Goal: Information Seeking & Learning: Understand process/instructions

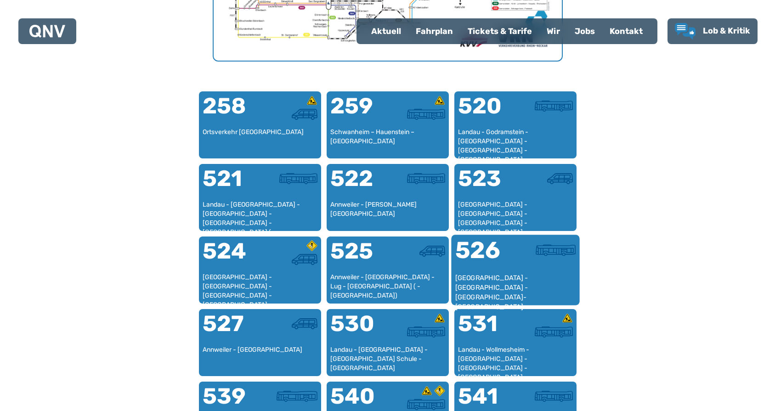
scroll to position [513, 0]
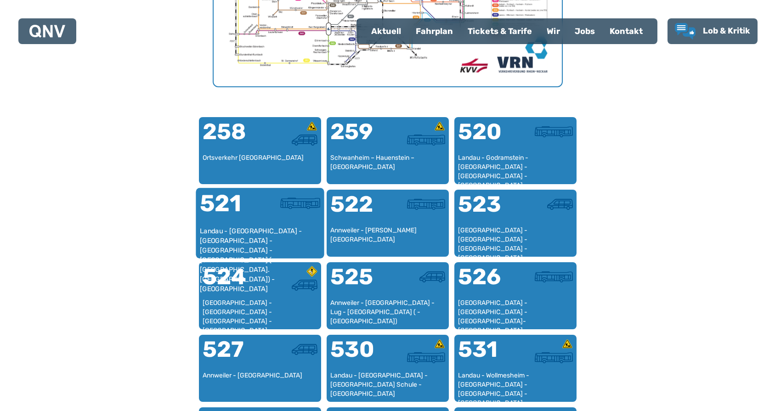
click at [243, 219] on div "521" at bounding box center [229, 209] width 60 height 34
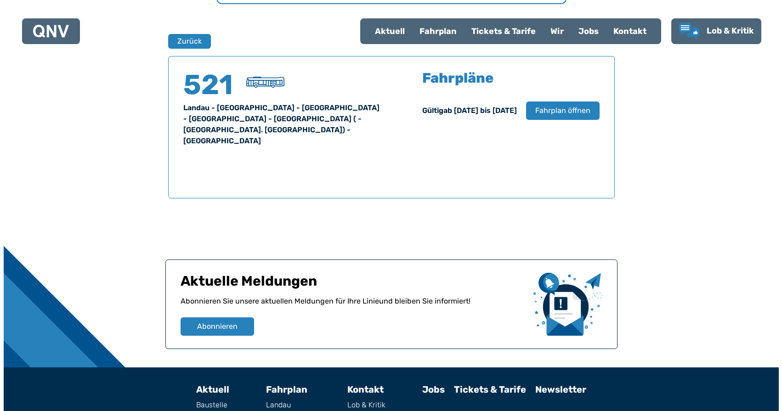
scroll to position [606, 0]
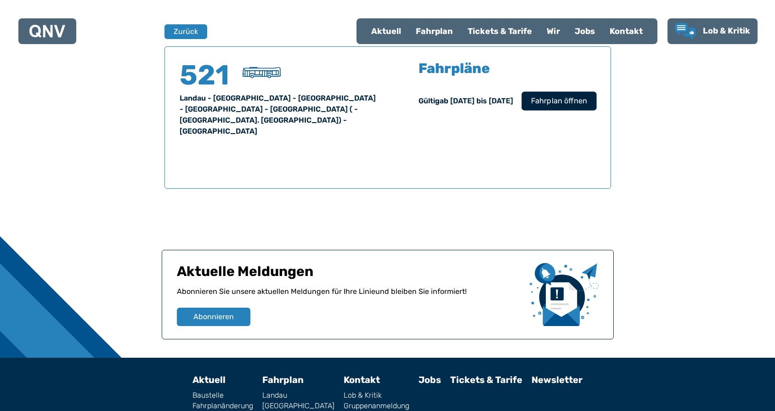
click at [571, 102] on span "Fahrplan öffnen" at bounding box center [559, 101] width 56 height 11
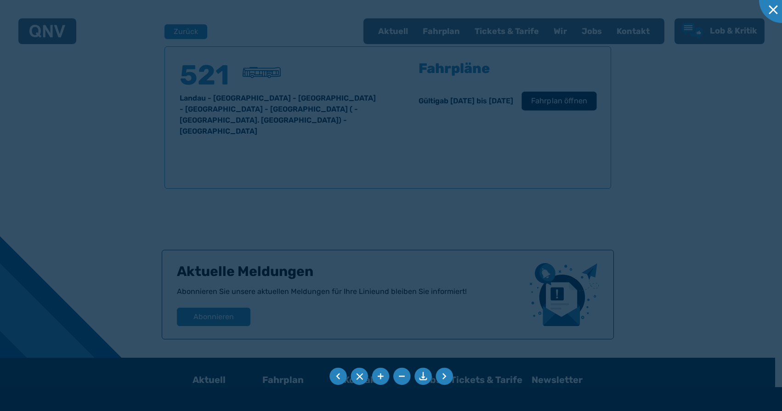
click at [571, 102] on div at bounding box center [391, 205] width 782 height 411
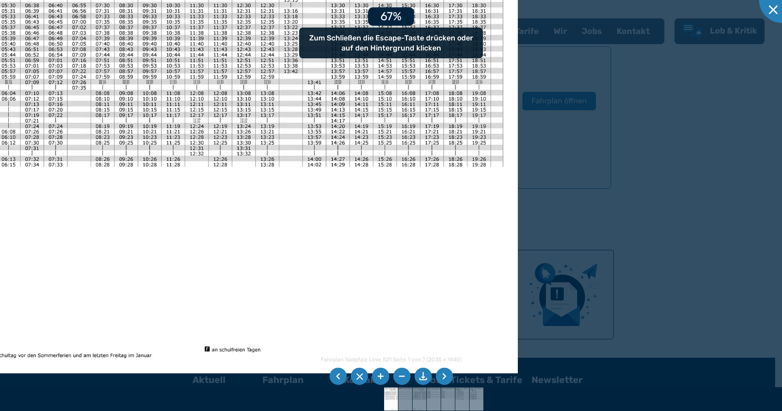
click at [196, 131] on img at bounding box center [207, 153] width 622 height 440
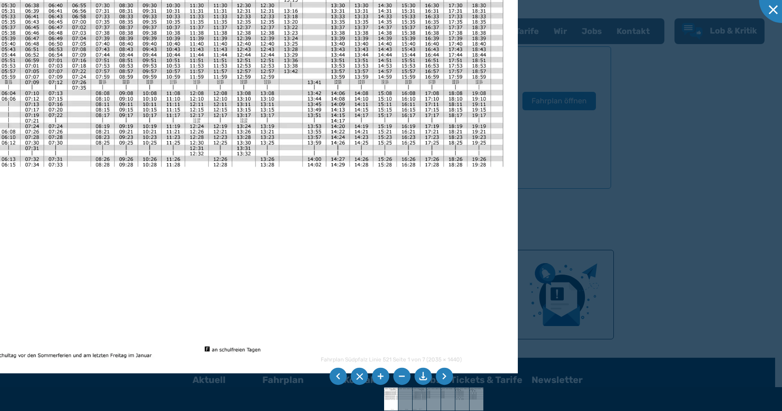
click at [308, 221] on img at bounding box center [207, 153] width 622 height 440
click at [291, 225] on img at bounding box center [207, 152] width 622 height 440
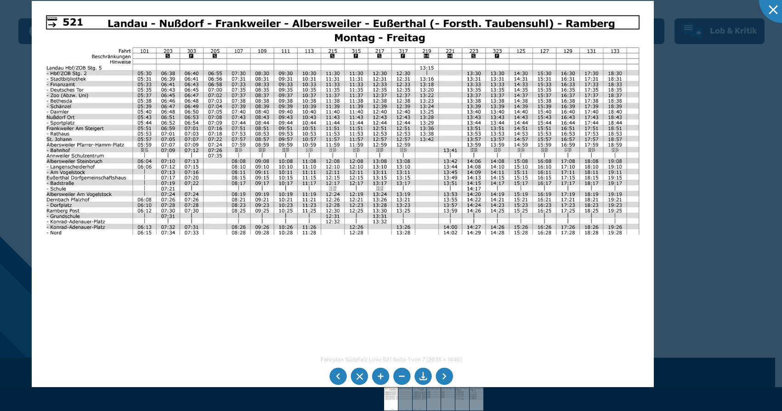
click at [465, 325] on img at bounding box center [343, 221] width 622 height 440
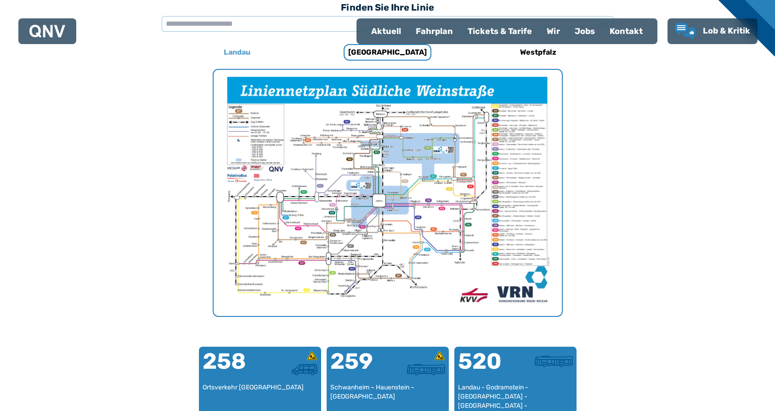
click at [241, 52] on h6 "Landau" at bounding box center [237, 52] width 34 height 15
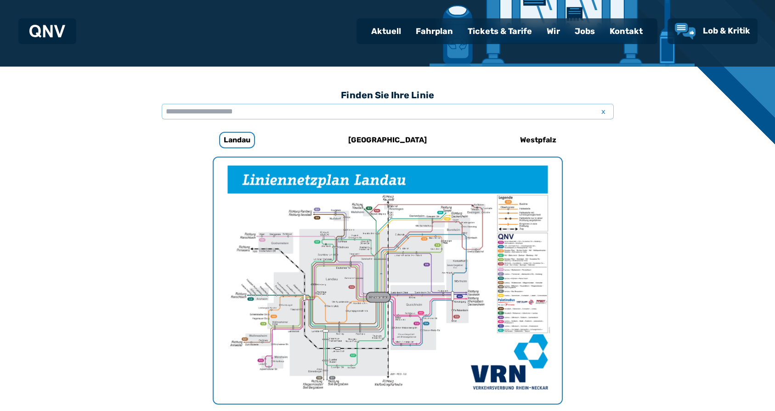
scroll to position [191, 0]
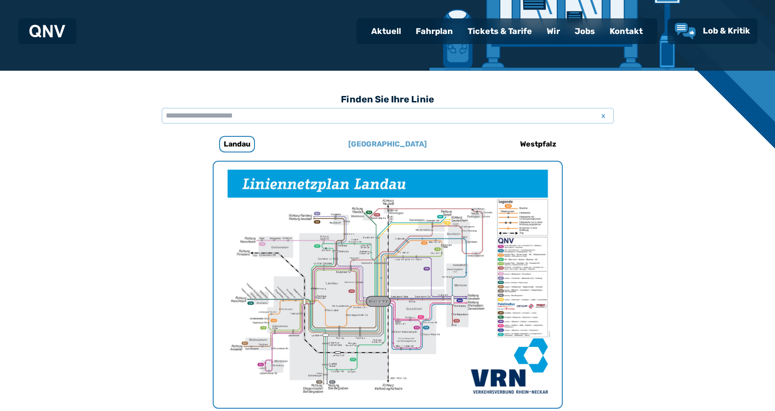
click at [384, 142] on h6 "[GEOGRAPHIC_DATA]" at bounding box center [388, 144] width 86 height 15
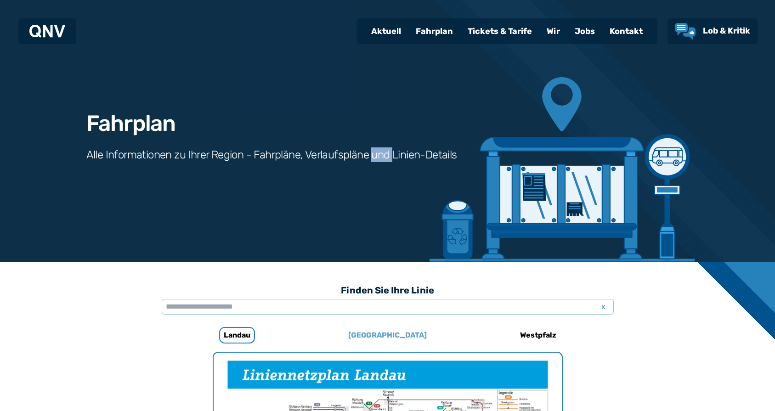
click at [384, 142] on div "Fahrplan Alle Informationen zu Ihrer Region - Fahrpläne, Verlaufspläne und Lini…" at bounding box center [388, 131] width 662 height 262
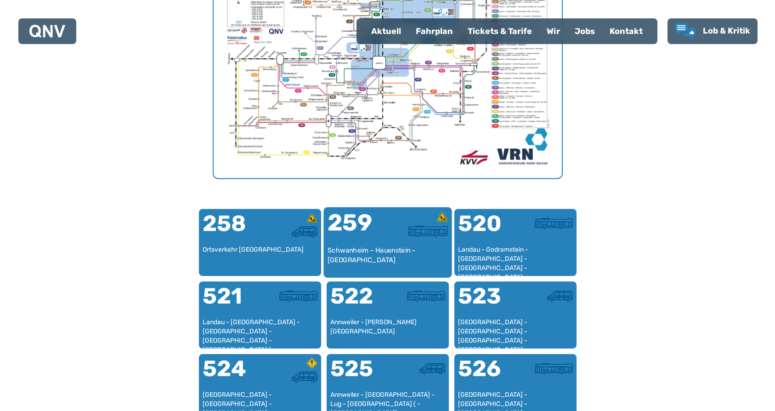
scroll to position [467, 0]
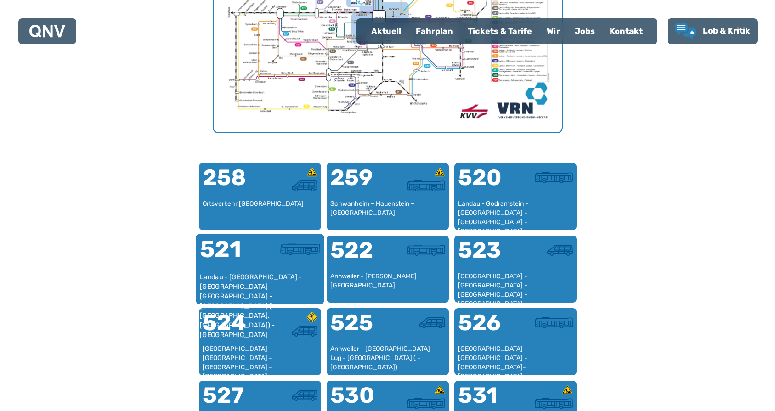
click at [271, 266] on div at bounding box center [290, 255] width 60 height 34
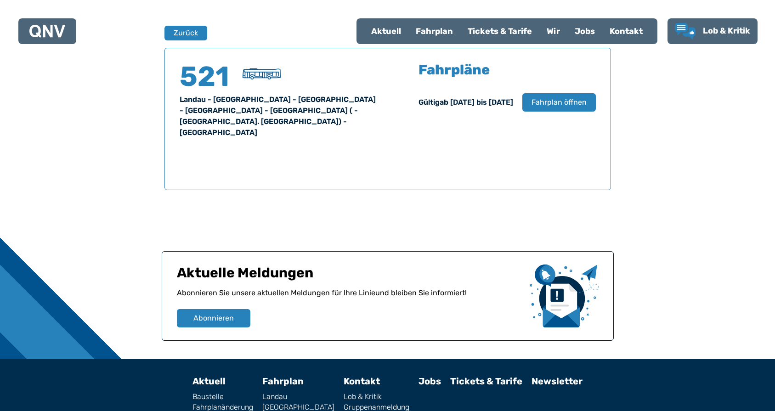
scroll to position [606, 0]
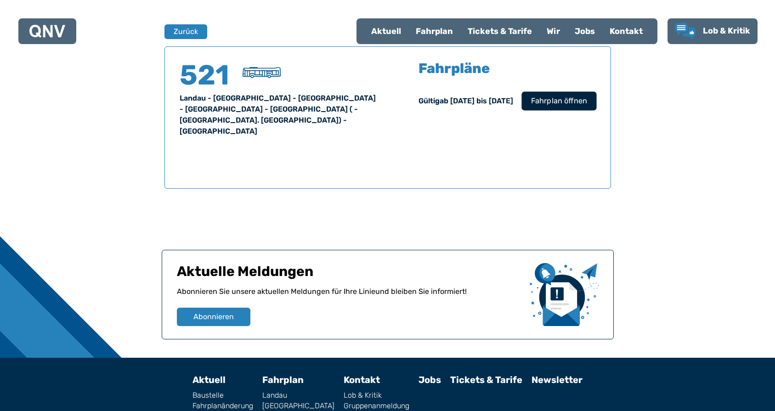
click at [561, 97] on span "Fahrplan öffnen" at bounding box center [559, 101] width 56 height 11
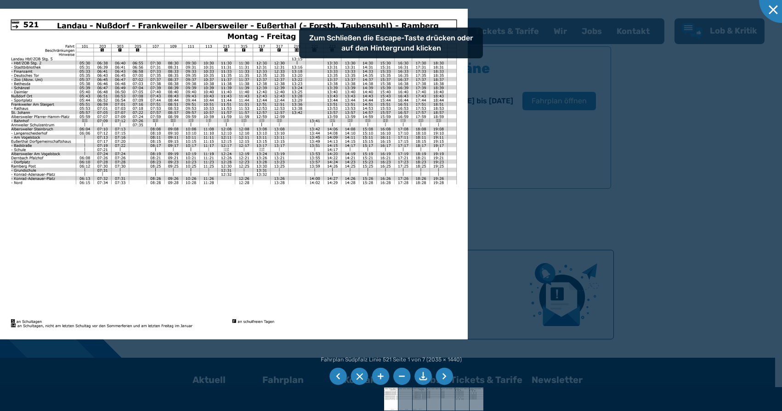
click at [276, 237] on img at bounding box center [234, 174] width 468 height 331
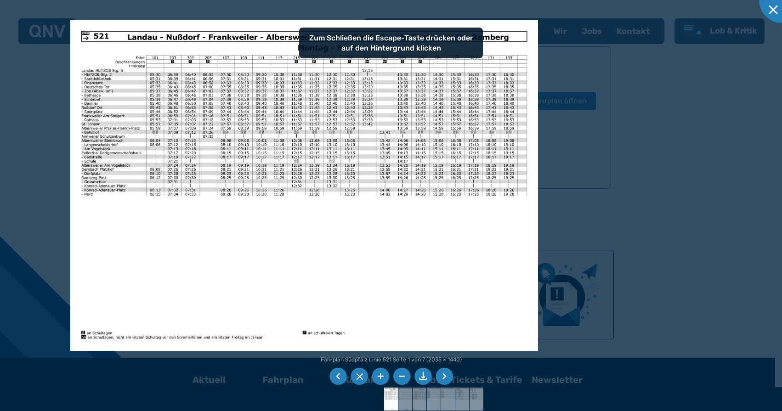
click at [485, 262] on img at bounding box center [304, 185] width 468 height 331
click at [316, 266] on img at bounding box center [304, 185] width 468 height 331
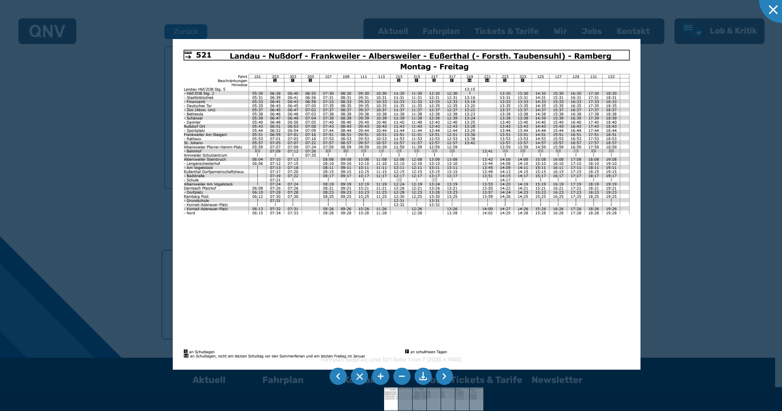
click at [524, 282] on img at bounding box center [407, 204] width 468 height 331
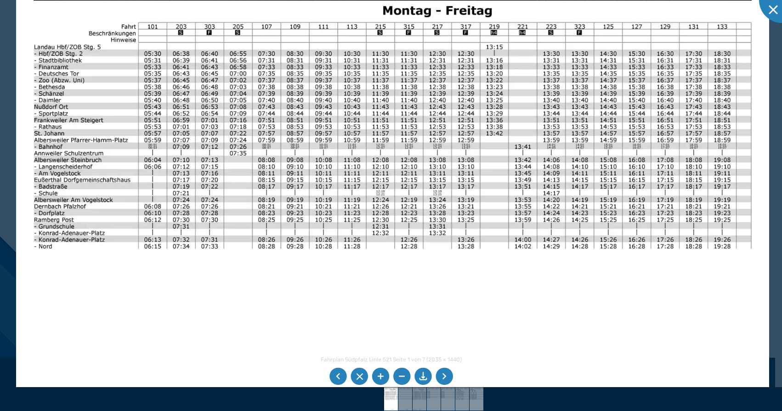
click at [392, 301] on img at bounding box center [392, 232] width 753 height 533
click at [390, 366] on ul at bounding box center [391, 376] width 127 height 21
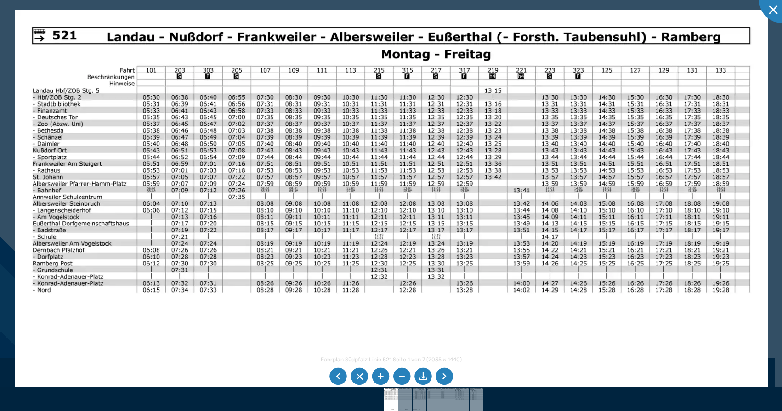
click at [385, 356] on div "Fahrplan Südpfalz Linie 521 Seite 1 von 7 (2035 × 1440) 81%" at bounding box center [391, 205] width 782 height 411
click at [447, 377] on li at bounding box center [444, 376] width 17 height 17
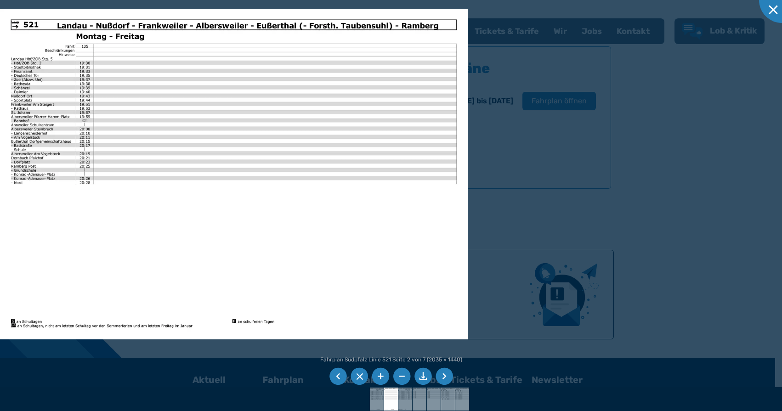
click at [336, 376] on li at bounding box center [337, 376] width 17 height 17
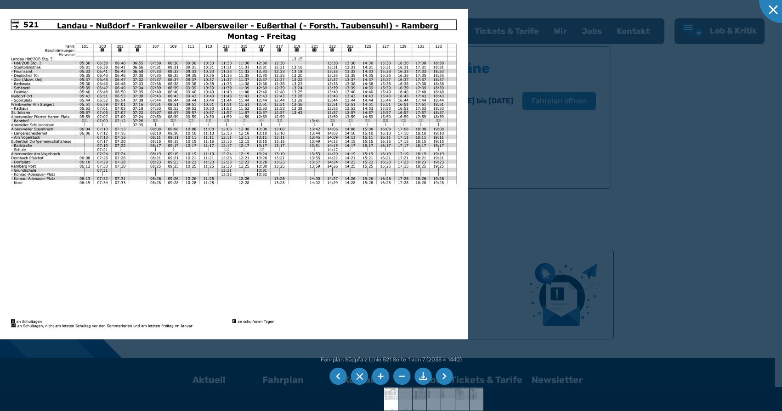
click at [340, 377] on li at bounding box center [337, 376] width 17 height 17
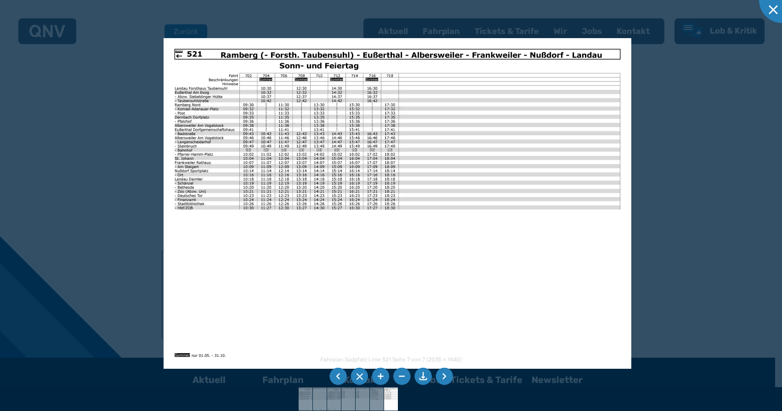
click at [359, 254] on img at bounding box center [398, 203] width 468 height 331
click at [447, 376] on li at bounding box center [444, 376] width 17 height 17
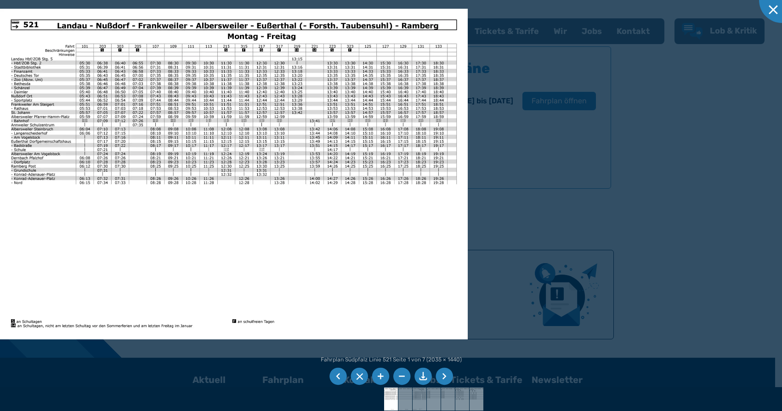
click at [447, 374] on li at bounding box center [444, 376] width 17 height 17
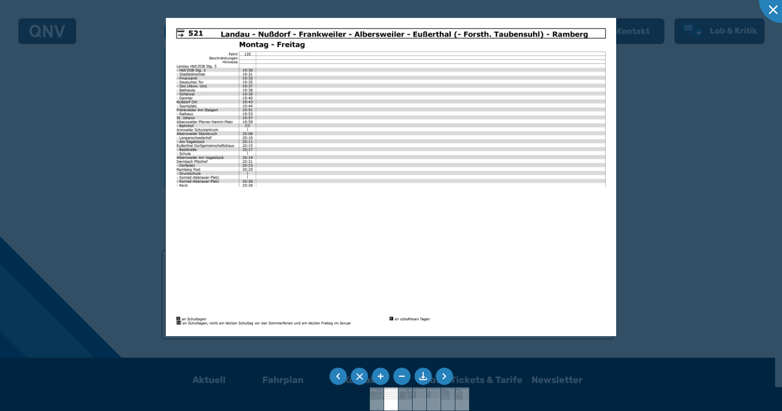
click at [447, 374] on li at bounding box center [444, 376] width 17 height 17
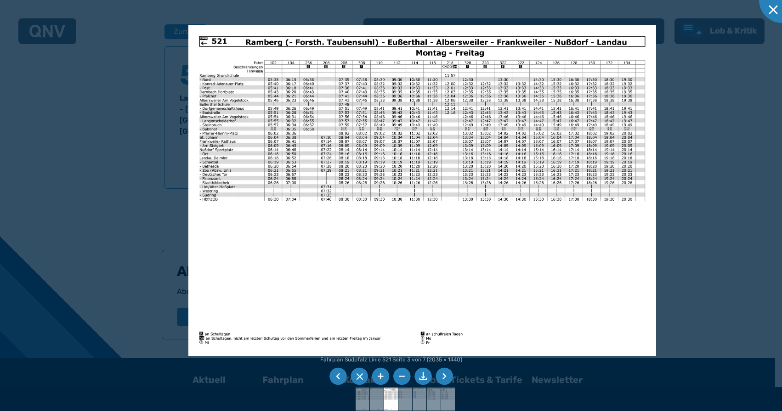
click at [413, 244] on img at bounding box center [422, 190] width 468 height 331
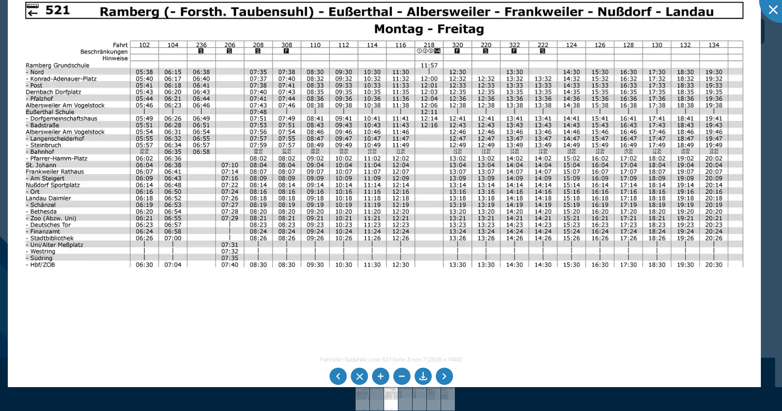
click at [354, 352] on img at bounding box center [384, 250] width 753 height 533
click at [429, 377] on li at bounding box center [423, 376] width 17 height 17
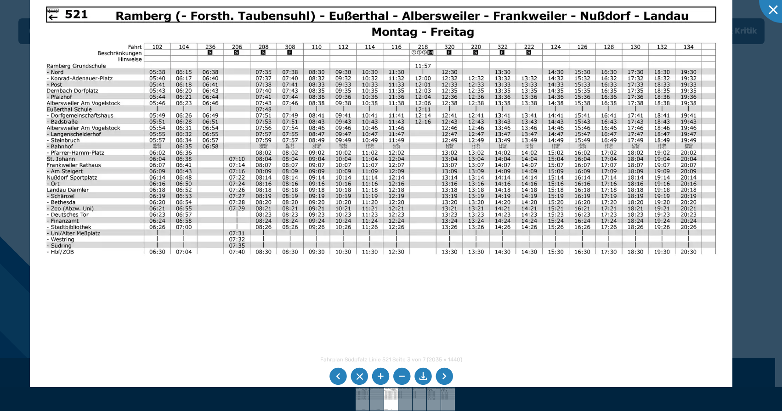
click at [447, 376] on li at bounding box center [444, 376] width 17 height 17
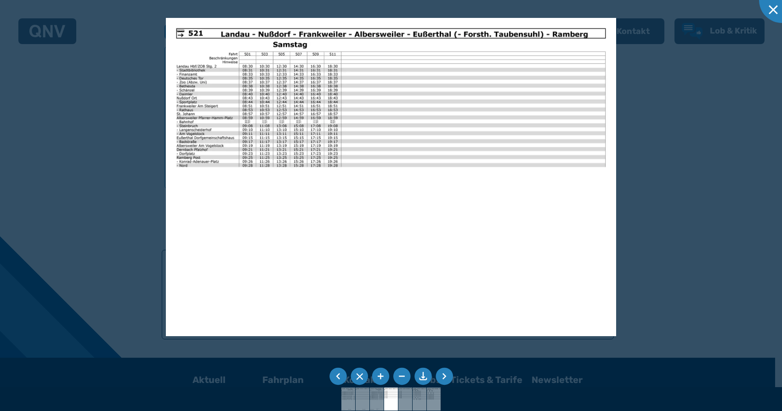
click at [447, 376] on li at bounding box center [444, 376] width 17 height 17
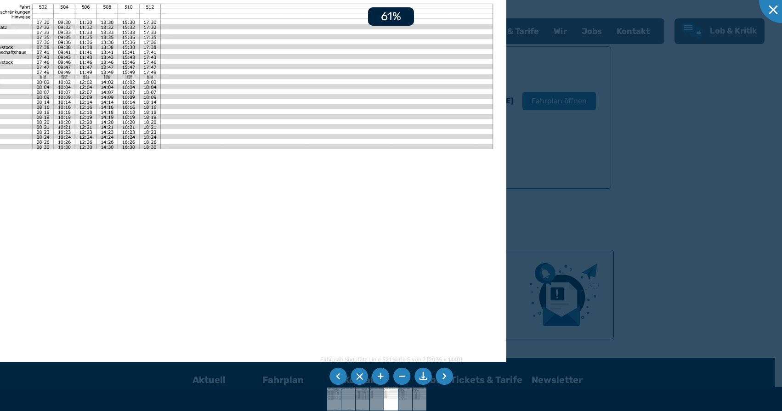
click at [73, 218] on img at bounding box center [223, 161] width 566 height 400
click at [178, 225] on img at bounding box center [223, 161] width 566 height 400
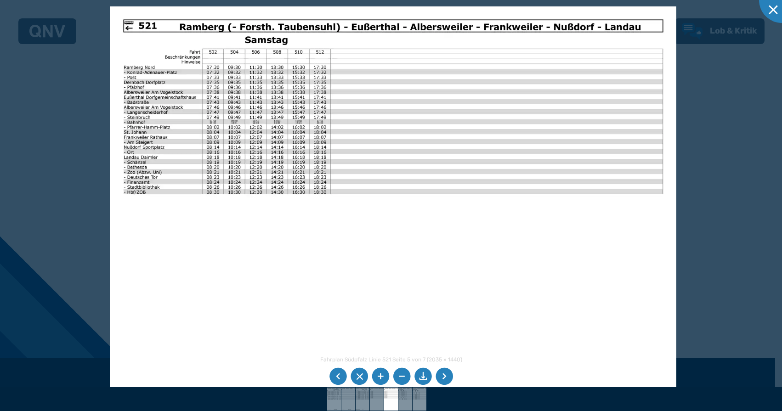
click at [298, 224] on img at bounding box center [393, 206] width 566 height 400
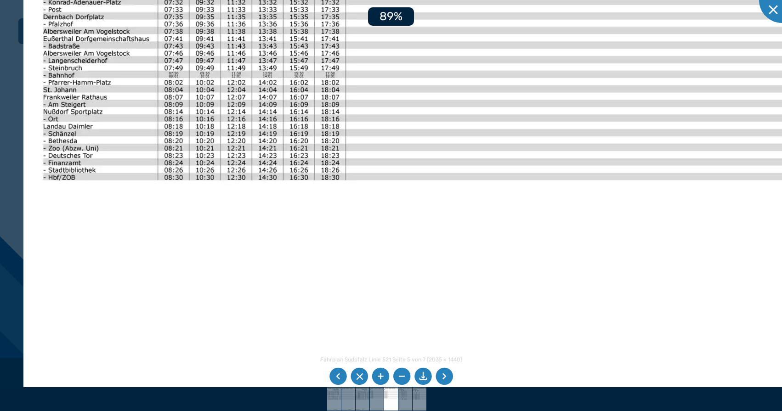
click at [268, 245] on img at bounding box center [437, 199] width 829 height 586
click at [284, 300] on img at bounding box center [437, 199] width 829 height 586
click at [253, 270] on img at bounding box center [437, 199] width 829 height 586
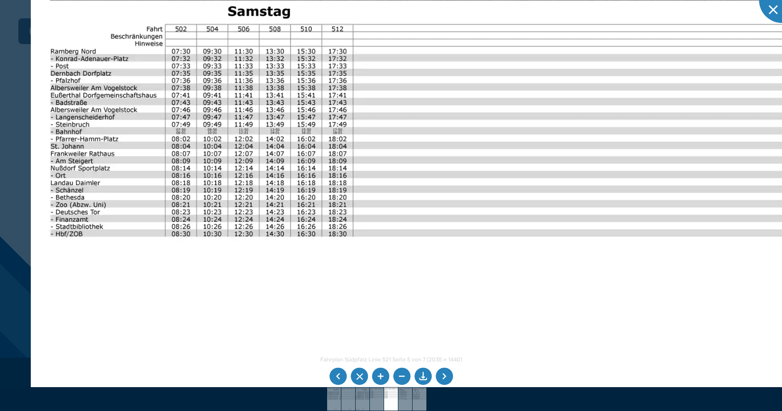
click at [261, 328] on img at bounding box center [445, 255] width 829 height 586
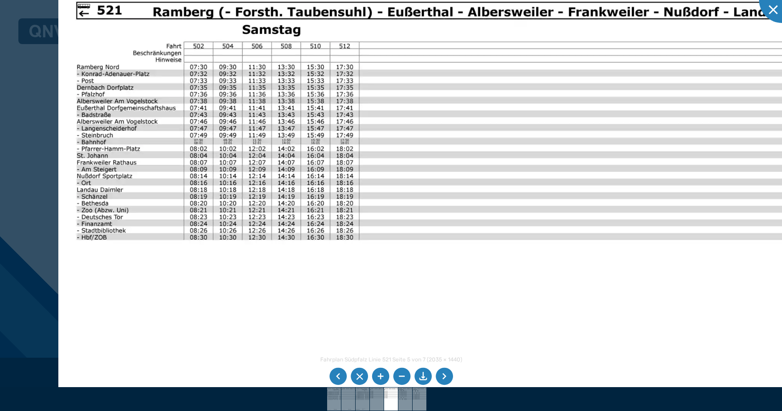
click at [443, 381] on li at bounding box center [444, 376] width 17 height 17
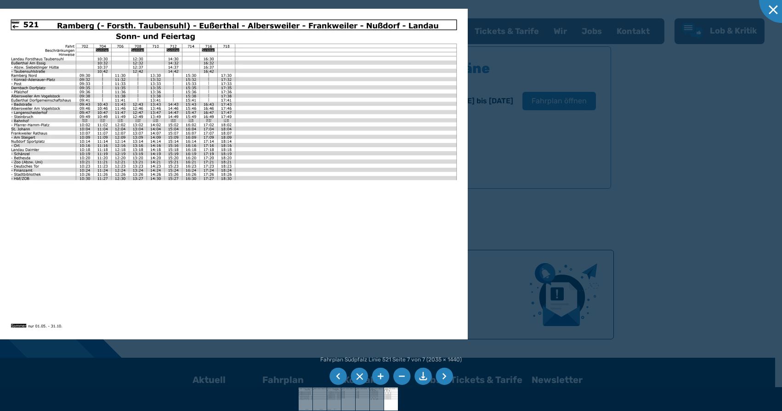
click at [446, 372] on li at bounding box center [444, 376] width 17 height 17
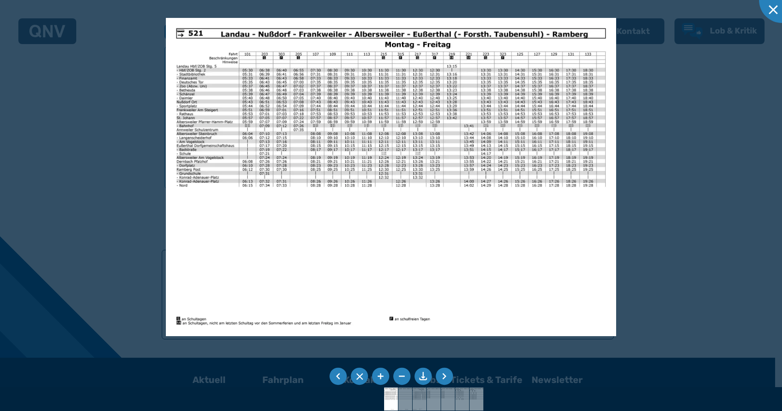
click at [446, 372] on li at bounding box center [444, 376] width 17 height 17
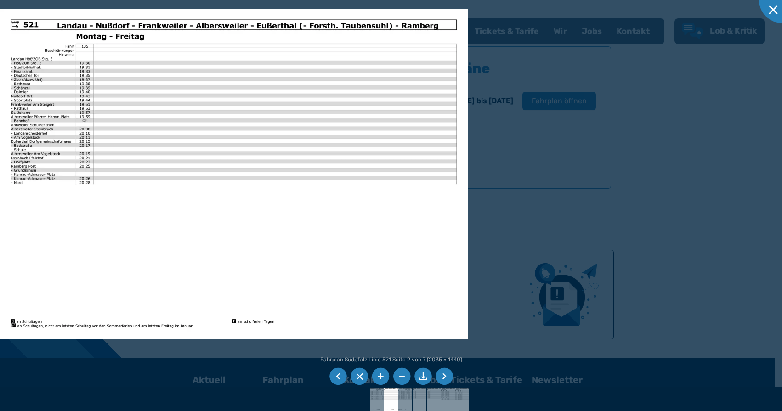
click at [443, 372] on li at bounding box center [444, 376] width 17 height 17
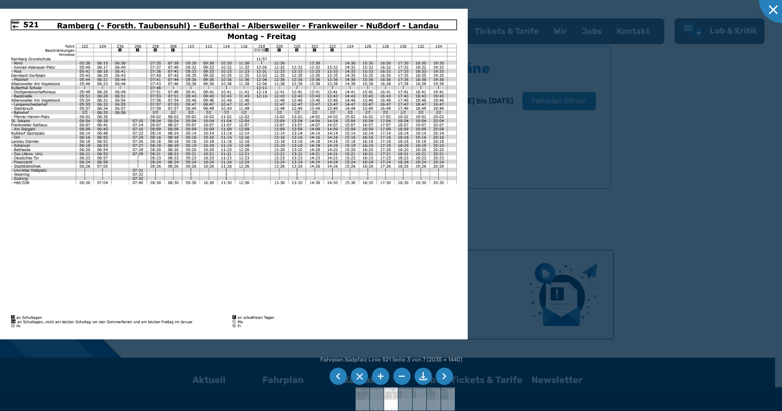
click at [445, 372] on li at bounding box center [444, 376] width 17 height 17
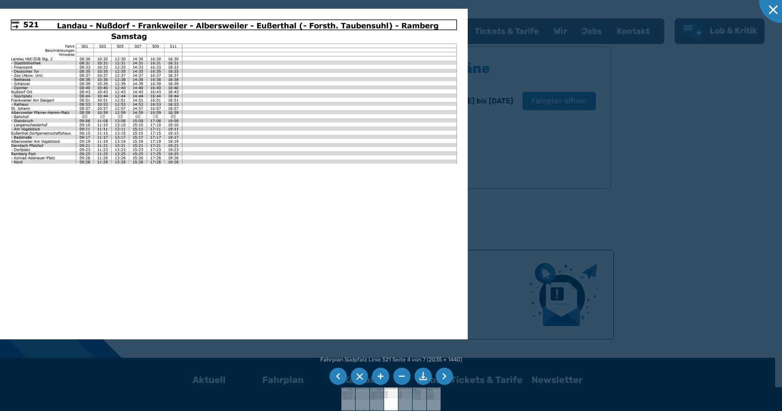
click at [445, 372] on li at bounding box center [444, 376] width 17 height 17
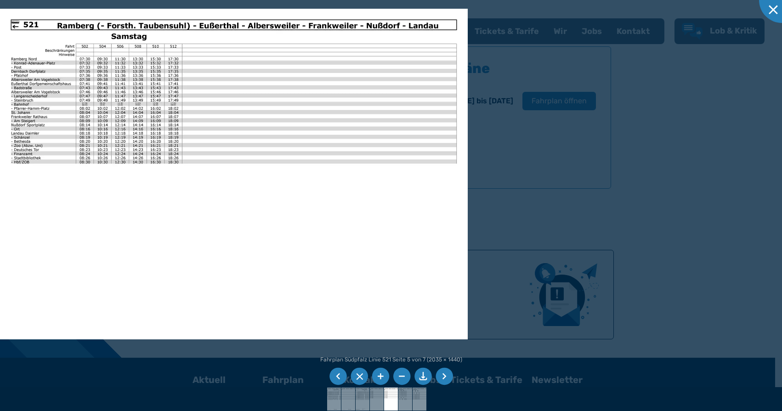
click at [445, 372] on li at bounding box center [444, 376] width 17 height 17
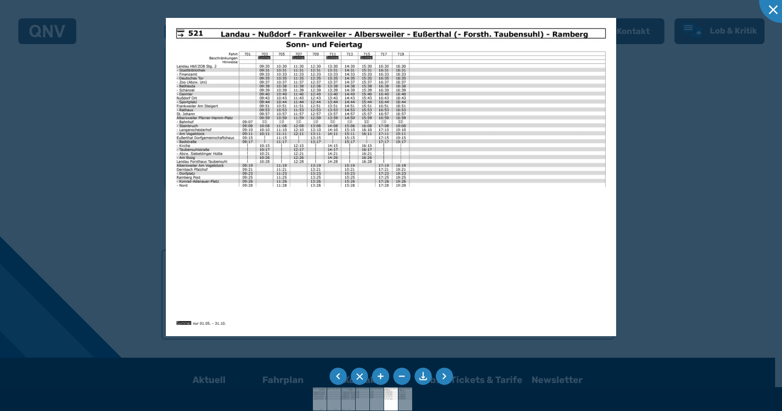
click at [445, 372] on li at bounding box center [444, 376] width 17 height 17
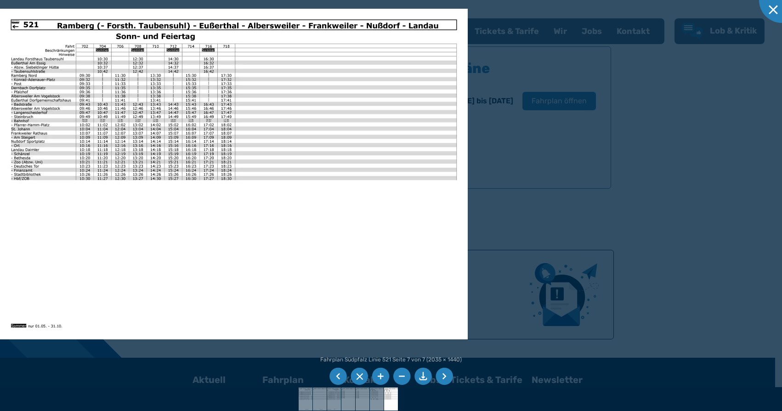
click at [445, 372] on li at bounding box center [444, 376] width 17 height 17
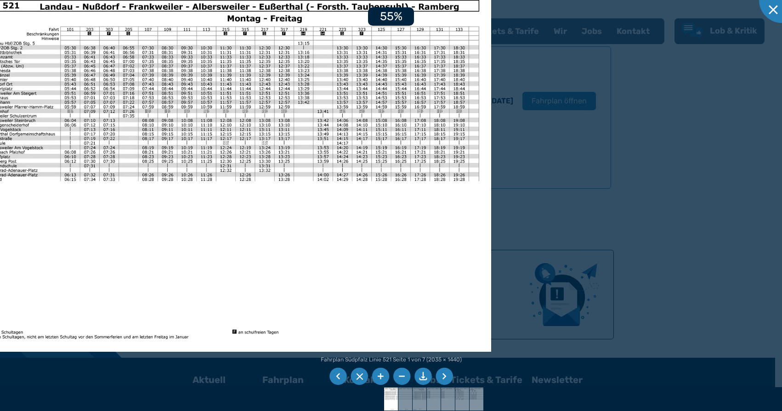
click at [196, 224] on img at bounding box center [234, 170] width 514 height 364
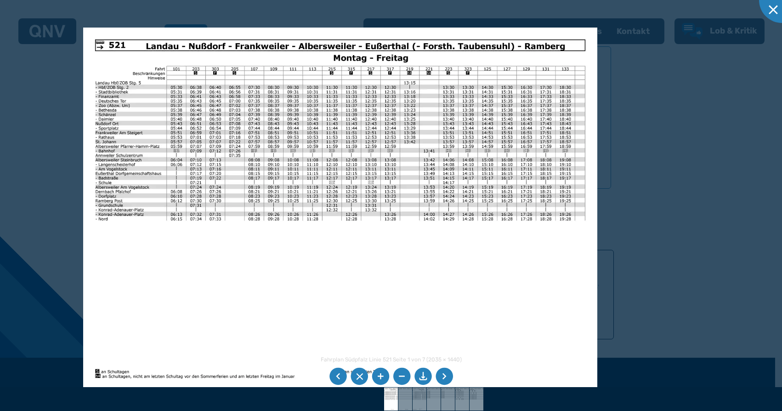
click at [302, 265] on img at bounding box center [340, 210] width 514 height 364
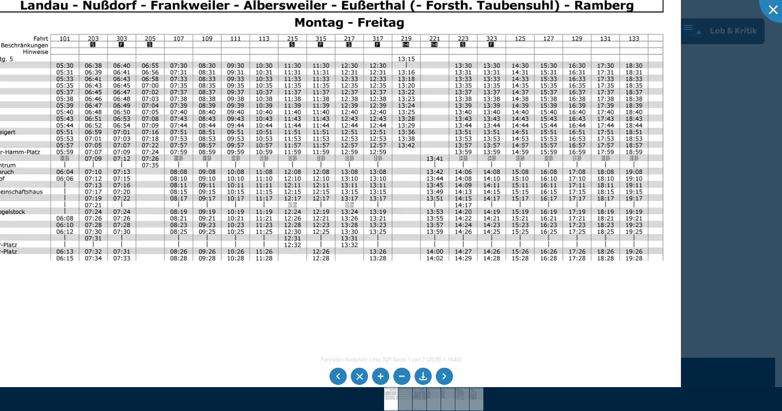
click at [462, 170] on img at bounding box center [304, 244] width 753 height 533
click at [330, 347] on img at bounding box center [304, 244] width 753 height 533
click at [423, 338] on img at bounding box center [304, 244] width 753 height 533
click at [460, 337] on img at bounding box center [304, 244] width 753 height 533
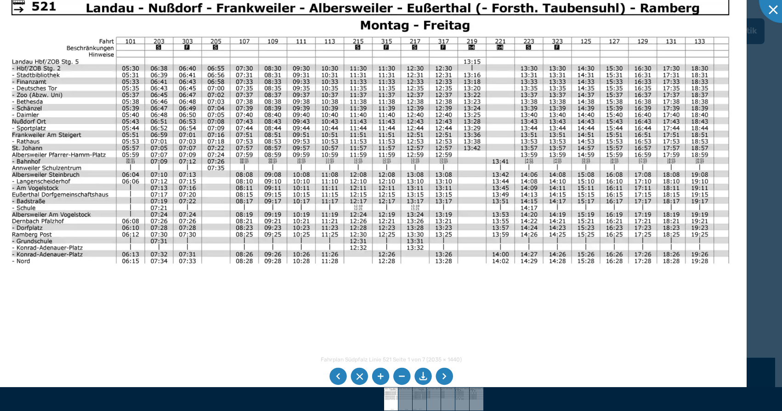
click at [483, 336] on img at bounding box center [370, 247] width 753 height 533
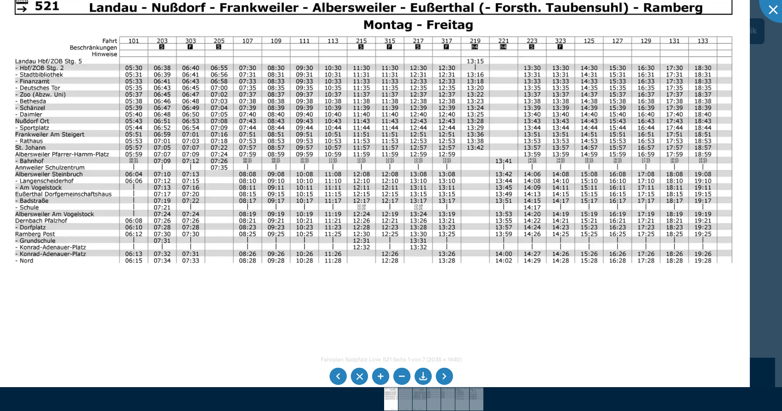
click at [487, 98] on img at bounding box center [373, 246] width 753 height 533
click at [772, 8] on div at bounding box center [782, 0] width 46 height 46
